Goal: Find specific page/section: Find specific page/section

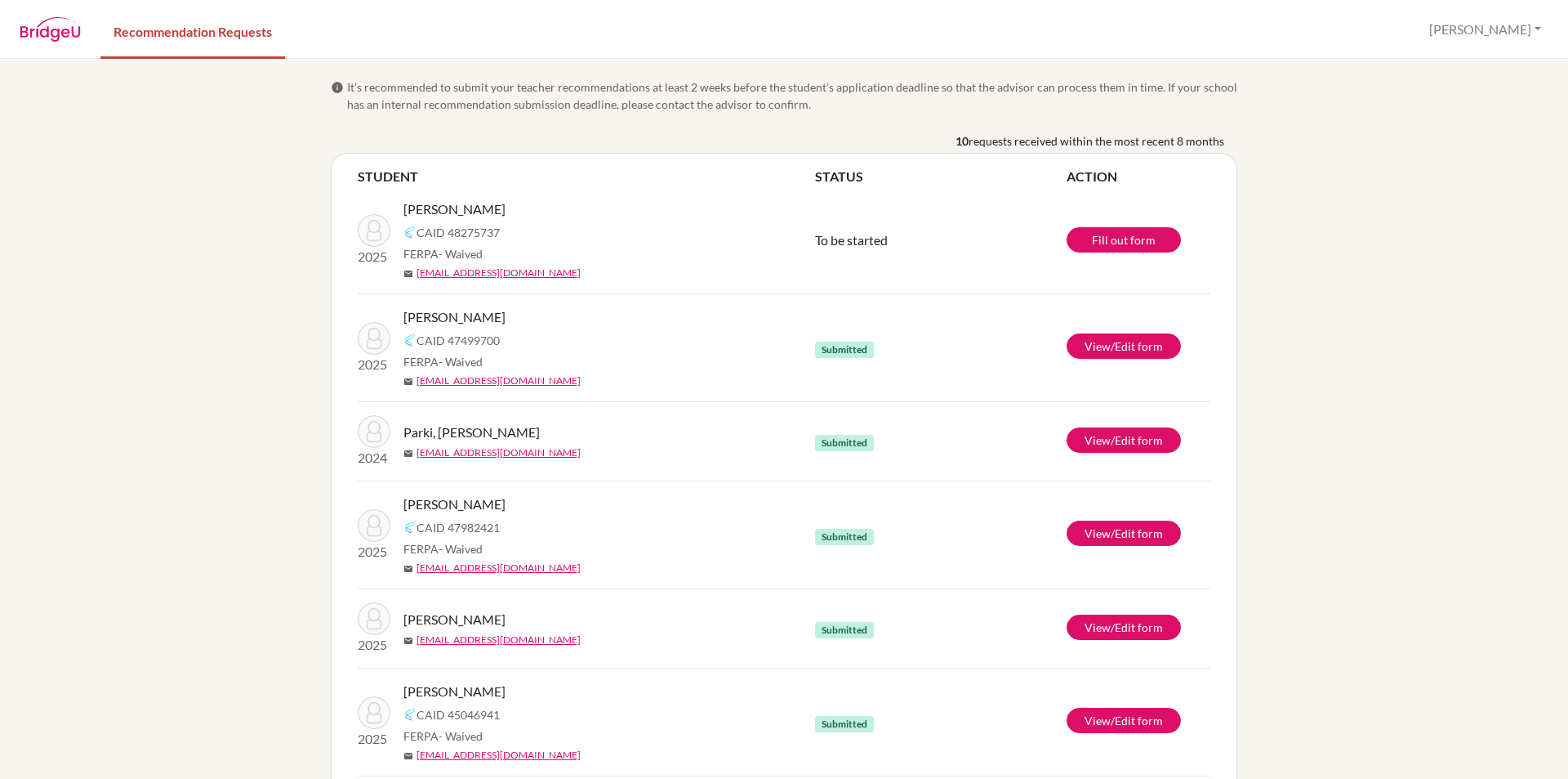
click at [1336, 434] on div "info It’s recommended to submit your teacher recommendations at least 2 weeks b…" at bounding box center [784, 418] width 1568 height 720
click at [265, 290] on div "info It’s recommended to submit your teacher recommendations at least 2 weeks b…" at bounding box center [784, 418] width 1568 height 720
drag, startPoint x: 231, startPoint y: 401, endPoint x: 240, endPoint y: 347, distance: 54.7
click at [231, 400] on div "info It’s recommended to submit your teacher recommendations at least 2 weeks b…" at bounding box center [784, 418] width 1568 height 720
click at [240, 347] on div "info It’s recommended to submit your teacher recommendations at least 2 weeks b…" at bounding box center [784, 418] width 1568 height 720
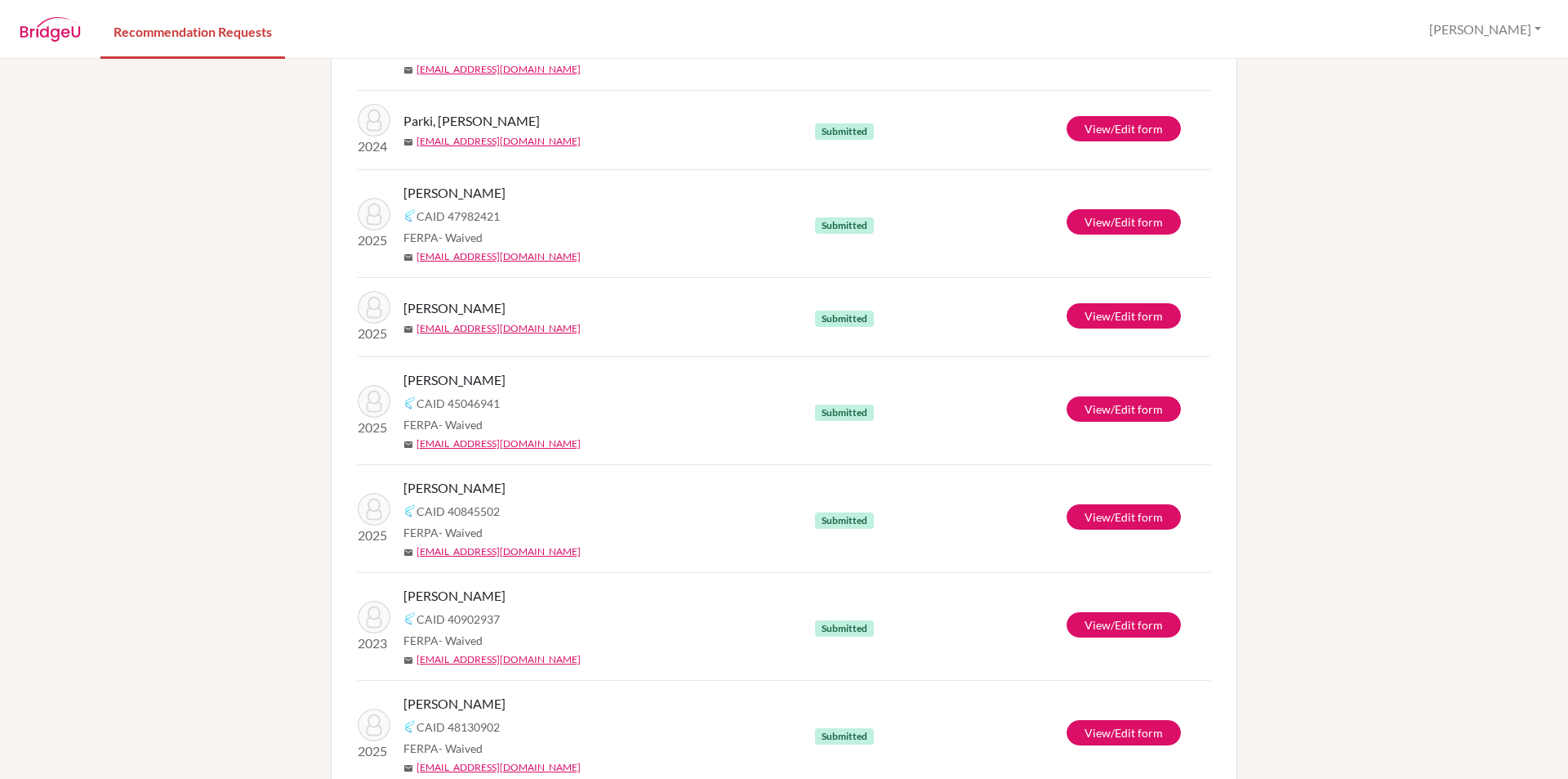
scroll to position [462, 0]
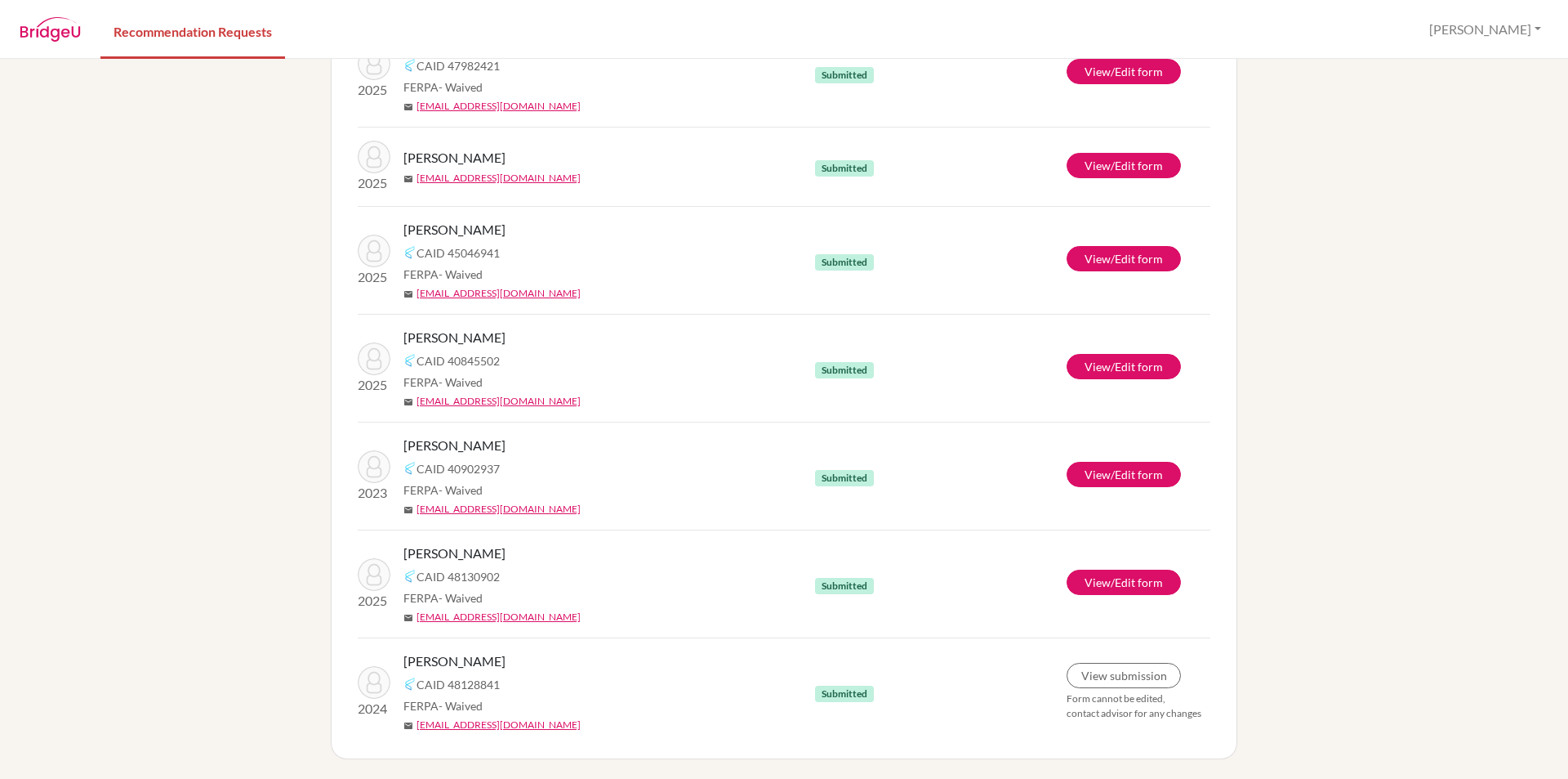
click at [135, 301] on div "info It’s recommended to submit your teacher recommendations at least 2 weeks b…" at bounding box center [784, 418] width 1568 height 720
